Goal: Task Accomplishment & Management: Use online tool/utility

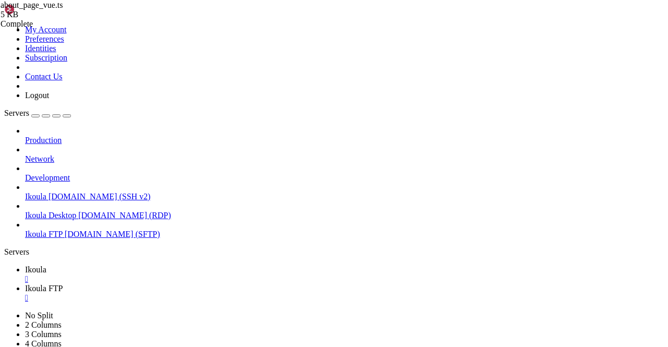
scroll to position [1791, 0]
click at [63, 284] on span "Ikoula FTP" at bounding box center [44, 288] width 38 height 9
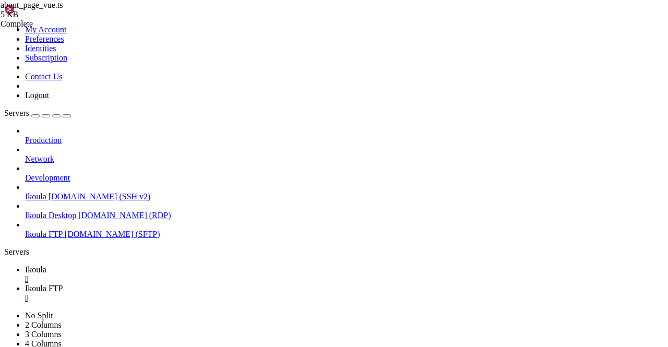
type input "/home/plb/advisor/src"
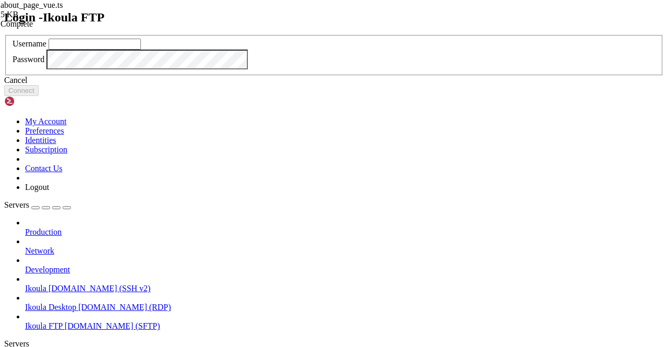
click at [141, 50] on input "text" at bounding box center [94, 44] width 92 height 11
type input "plb"
click at [39, 96] on button "Connect" at bounding box center [21, 90] width 34 height 11
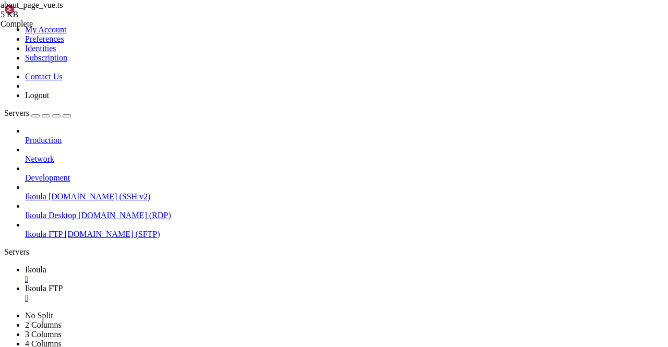
click at [46, 265] on span "Ikoula" at bounding box center [35, 269] width 21 height 9
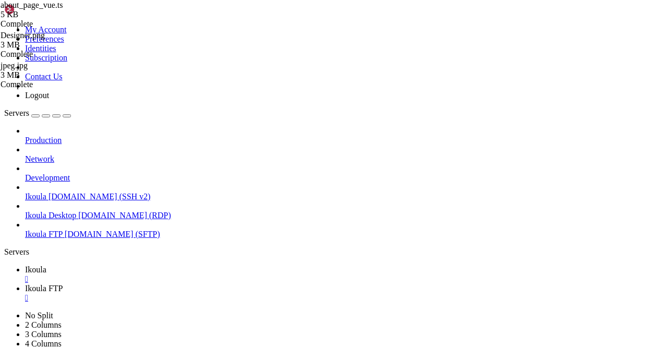
click at [63, 284] on span "Ikoula FTP" at bounding box center [44, 288] width 38 height 9
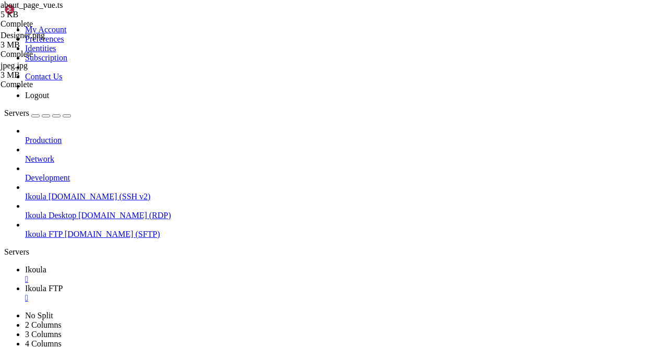
type input "/home/plb/advisor/src"
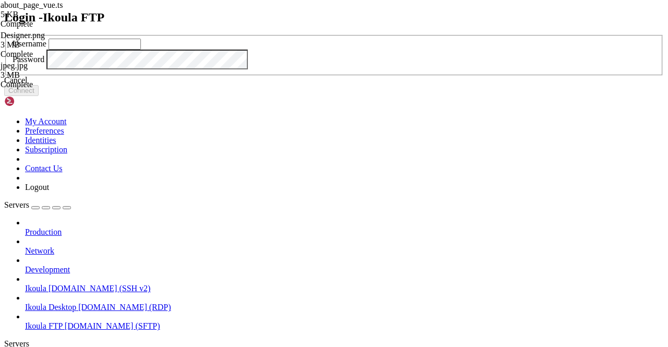
click at [141, 50] on input "text" at bounding box center [94, 44] width 92 height 11
type input "plb"
click button "Connect" at bounding box center [21, 90] width 34 height 11
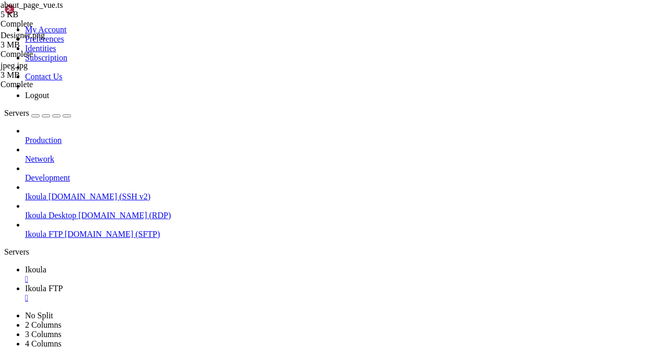
type input "/home/plb/advisor/src/views"
click at [46, 265] on span "Ikoula" at bounding box center [35, 269] width 21 height 9
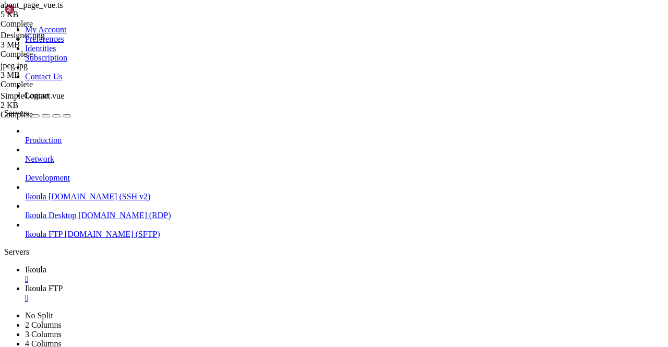
scroll to position [6365, 0]
